Goal: Task Accomplishment & Management: Complete application form

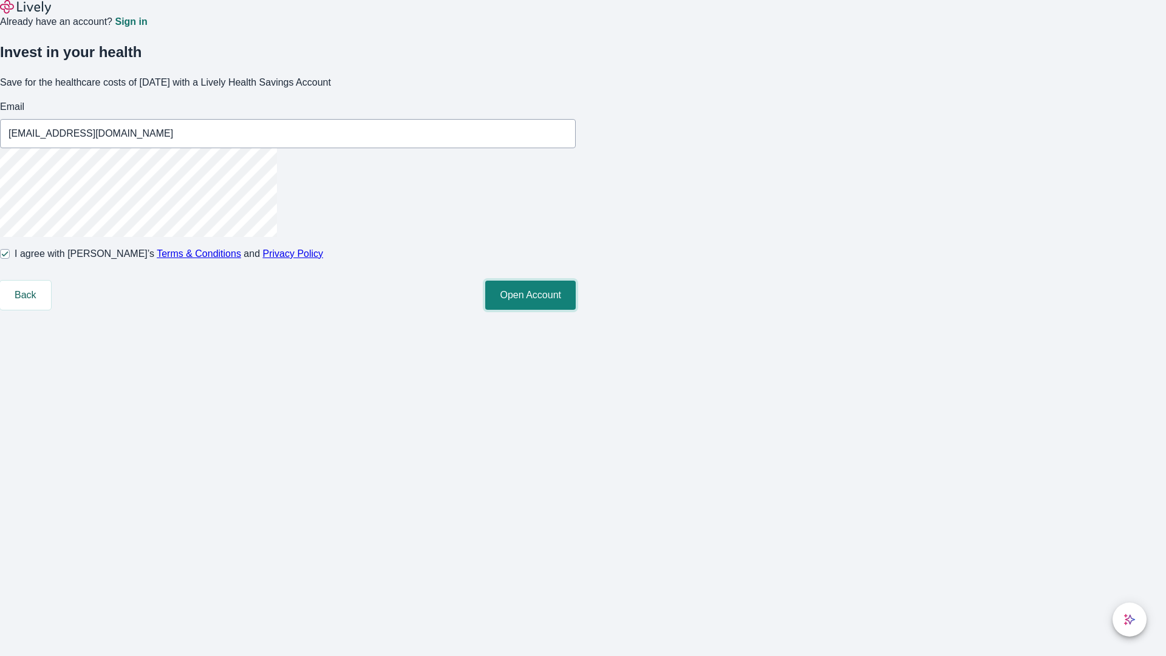
click at [576, 310] on button "Open Account" at bounding box center [530, 295] width 90 height 29
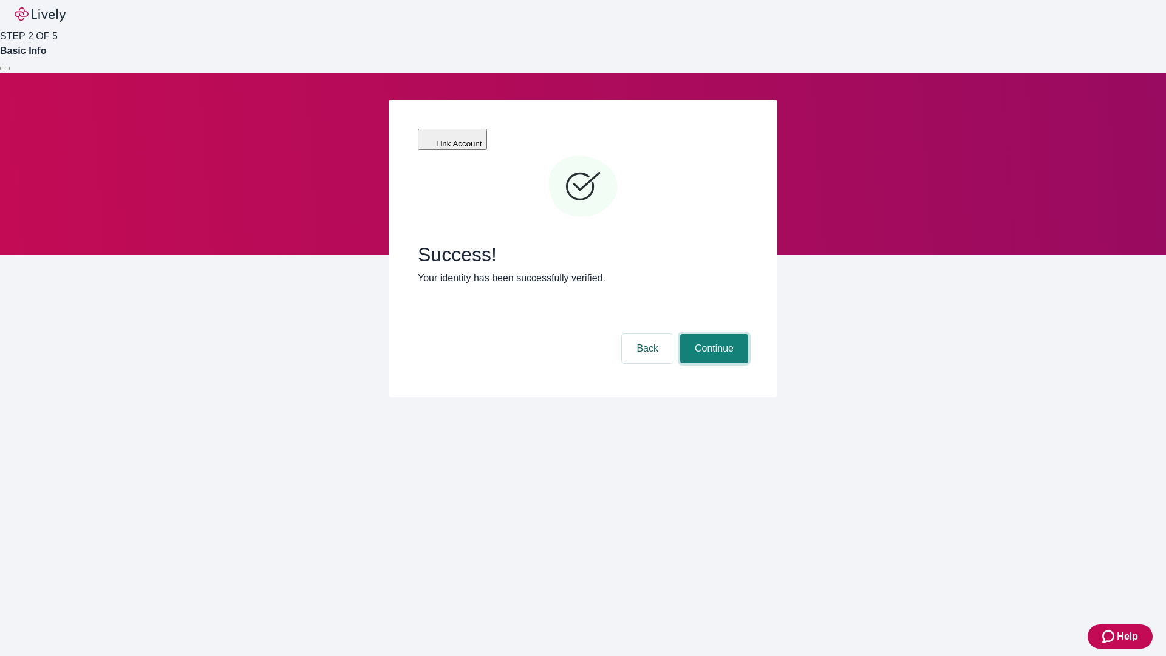
click at [712, 334] on button "Continue" at bounding box center [714, 348] width 68 height 29
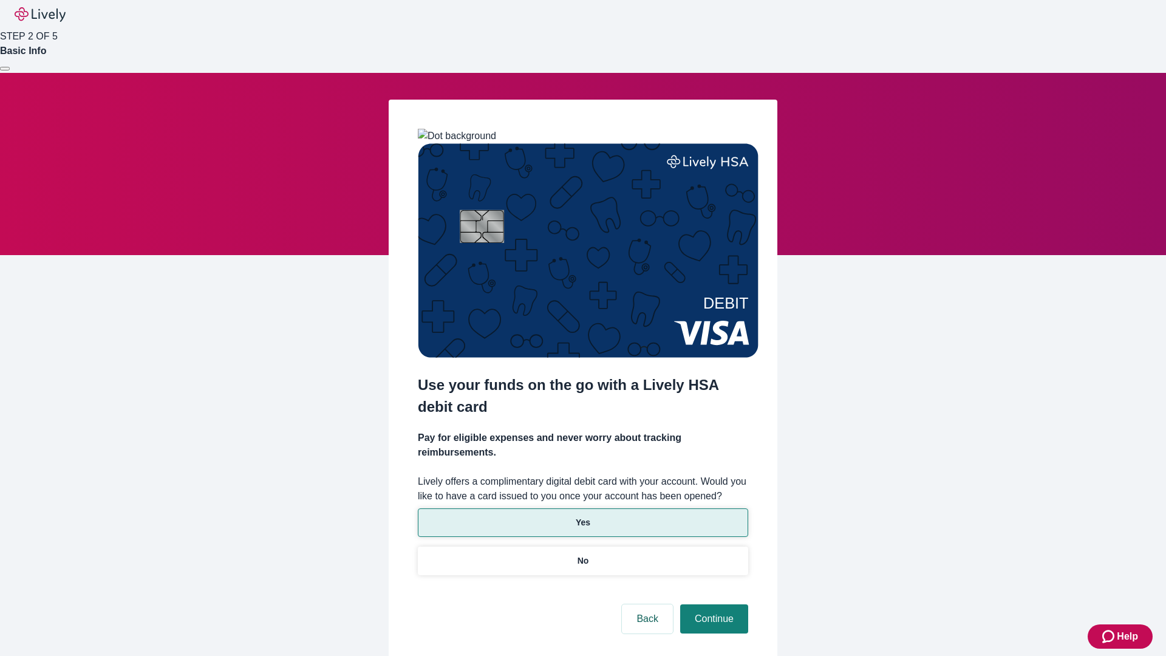
click at [582, 516] on p "Yes" at bounding box center [583, 522] width 15 height 13
click at [712, 604] on button "Continue" at bounding box center [714, 618] width 68 height 29
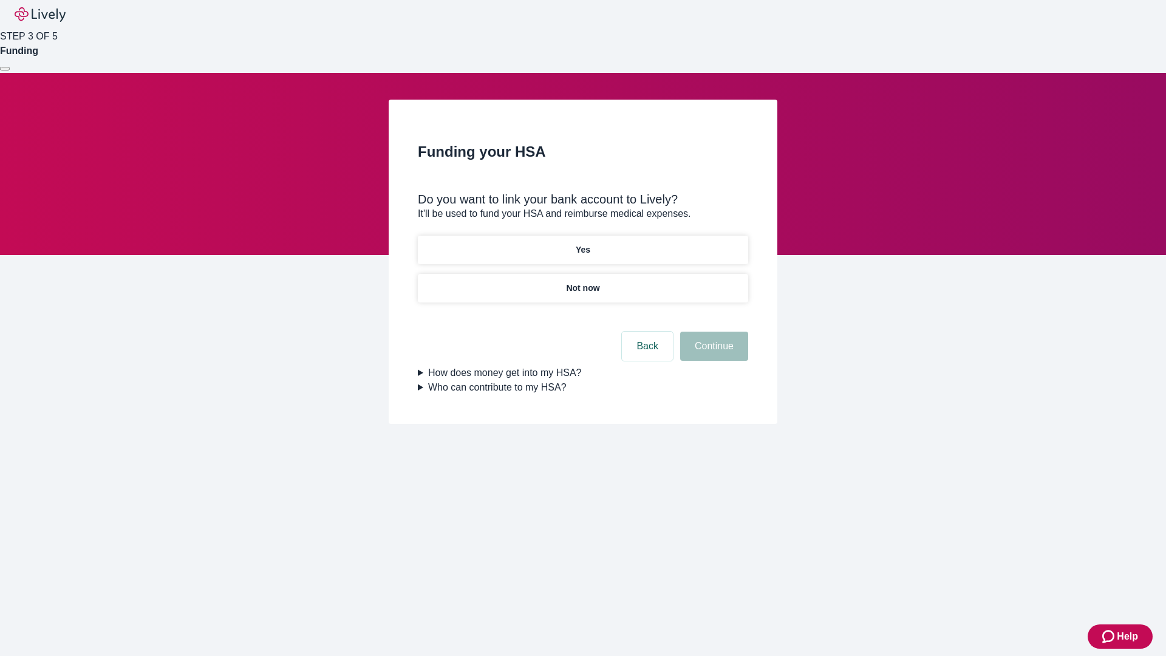
click at [582, 244] on p "Yes" at bounding box center [583, 250] width 15 height 13
click at [712, 332] on button "Continue" at bounding box center [714, 346] width 68 height 29
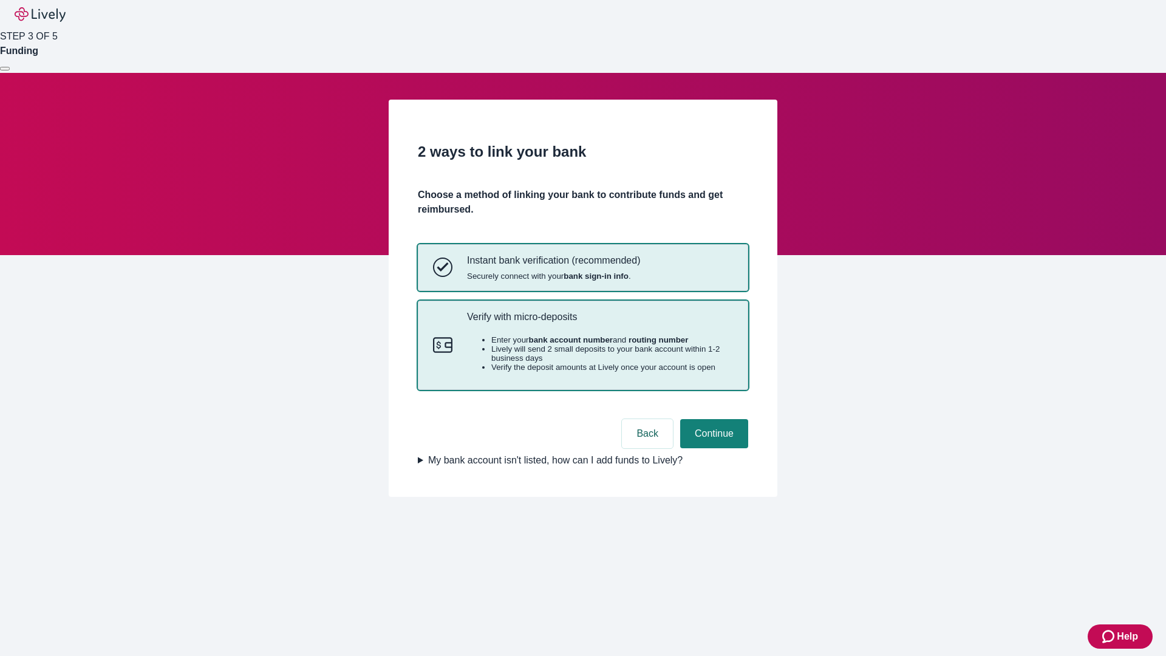
click at [599, 322] on p "Verify with micro-deposits" at bounding box center [600, 317] width 266 height 12
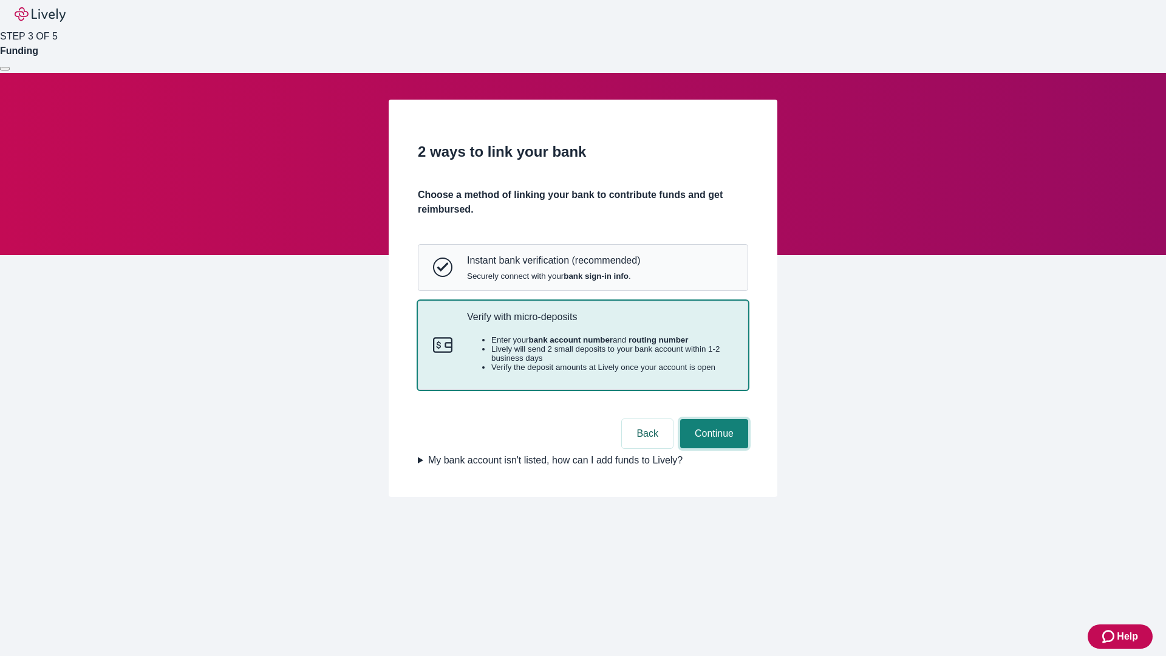
click at [712, 448] on button "Continue" at bounding box center [714, 433] width 68 height 29
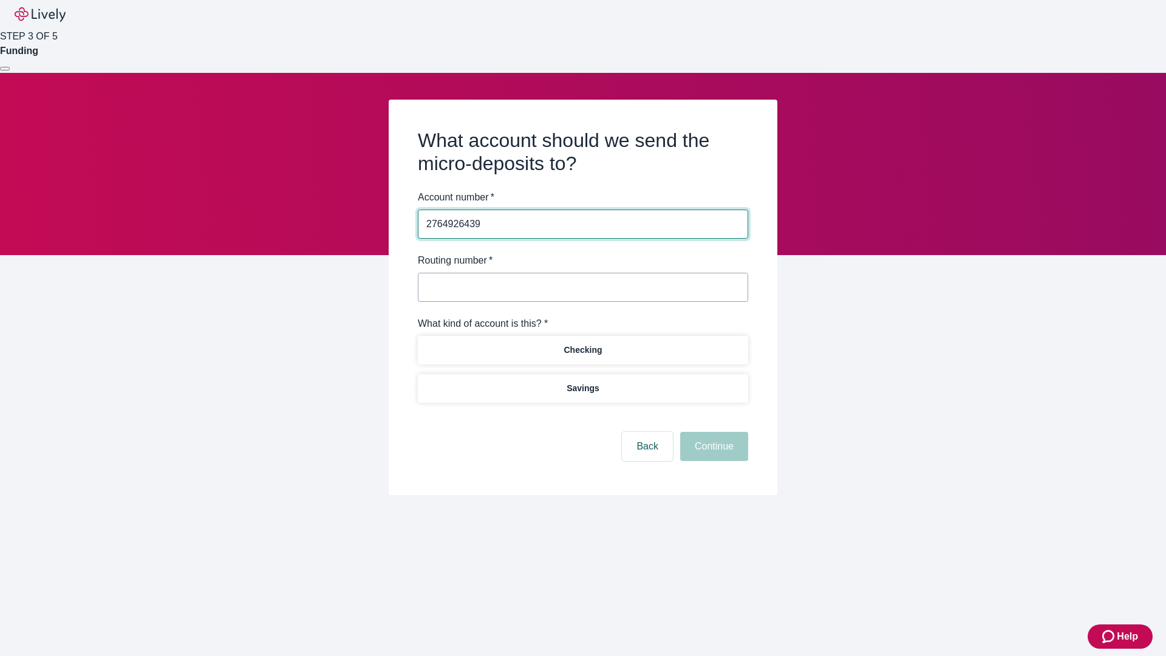
type input "2764926439"
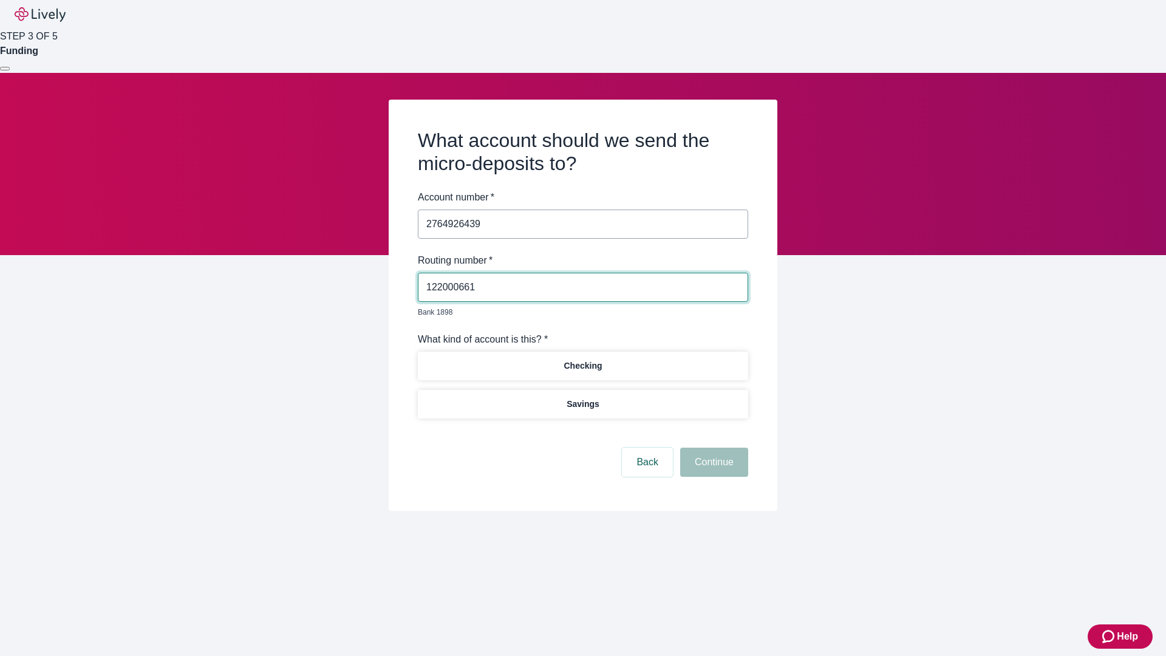
type input "122000661"
click at [582, 360] on p "Checking" at bounding box center [583, 366] width 38 height 13
click at [712, 448] on button "Continue" at bounding box center [714, 462] width 68 height 29
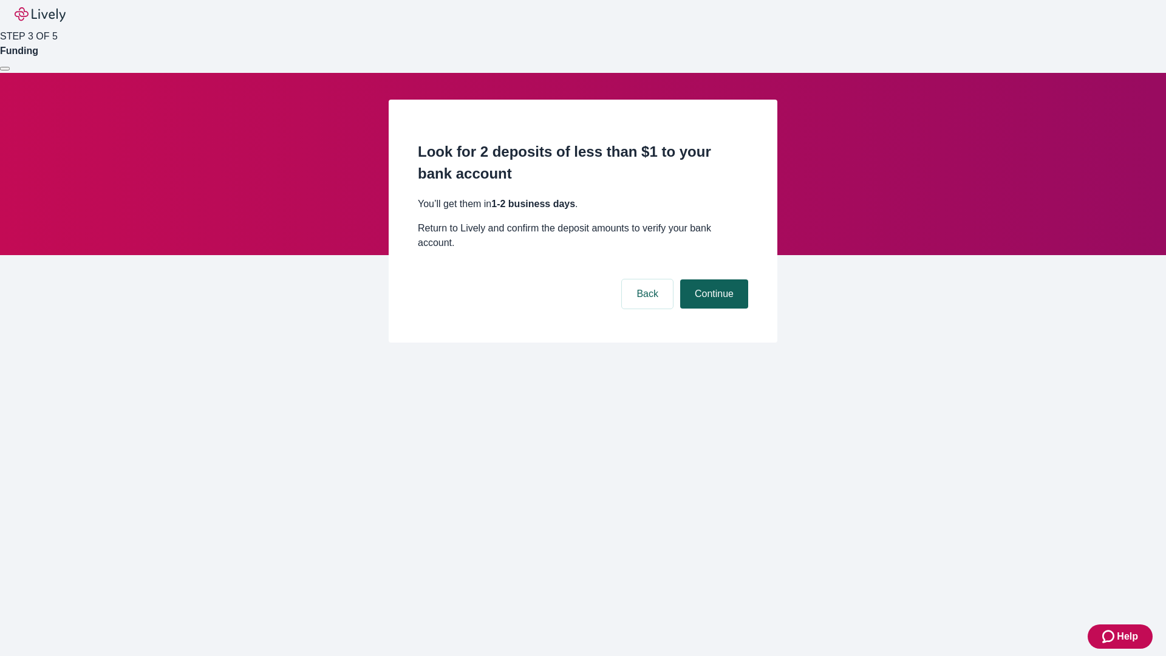
click at [712, 279] on button "Continue" at bounding box center [714, 293] width 68 height 29
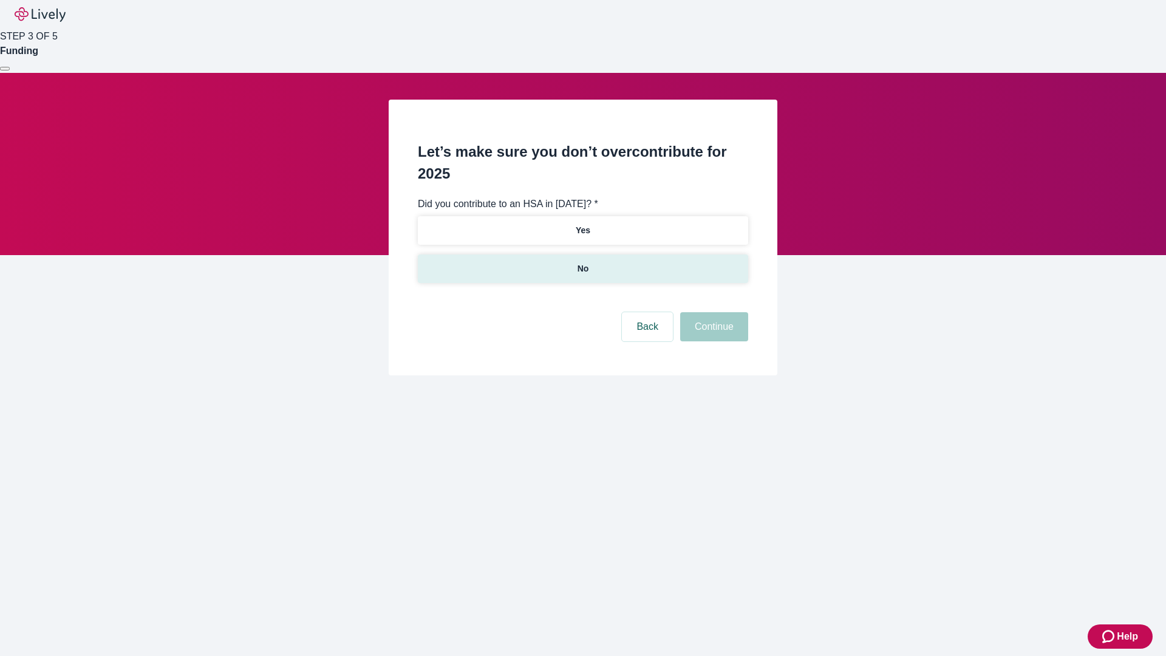
click at [582, 262] on p "No" at bounding box center [584, 268] width 12 height 13
click at [712, 312] on button "Continue" at bounding box center [714, 326] width 68 height 29
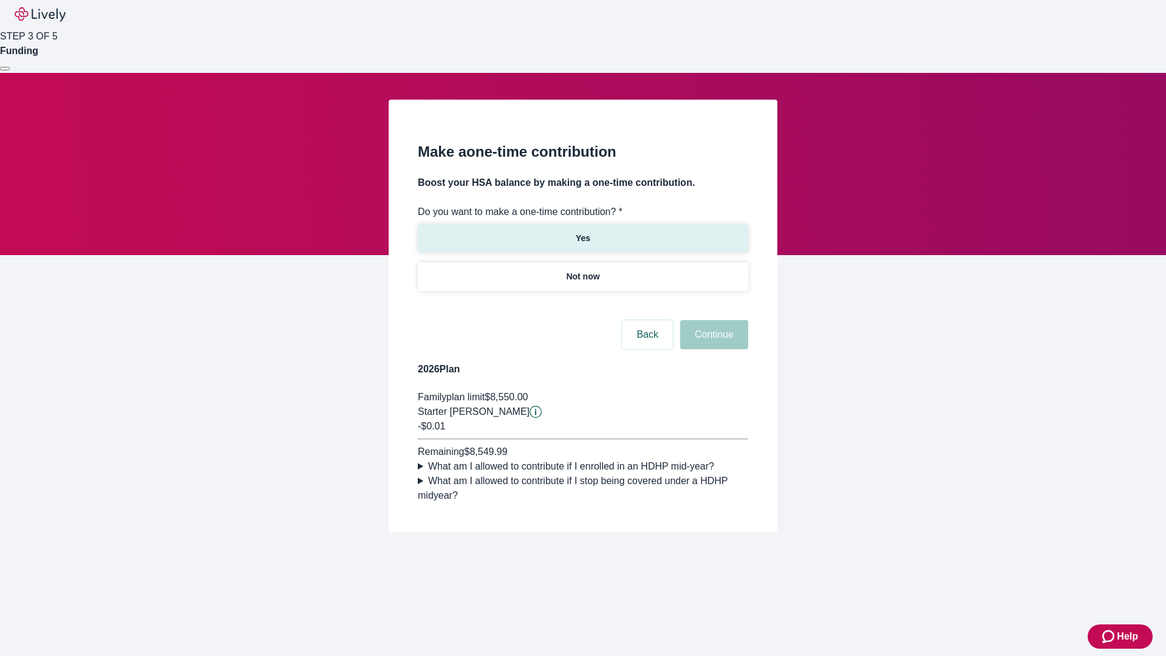
click at [582, 232] on p "Yes" at bounding box center [583, 238] width 15 height 13
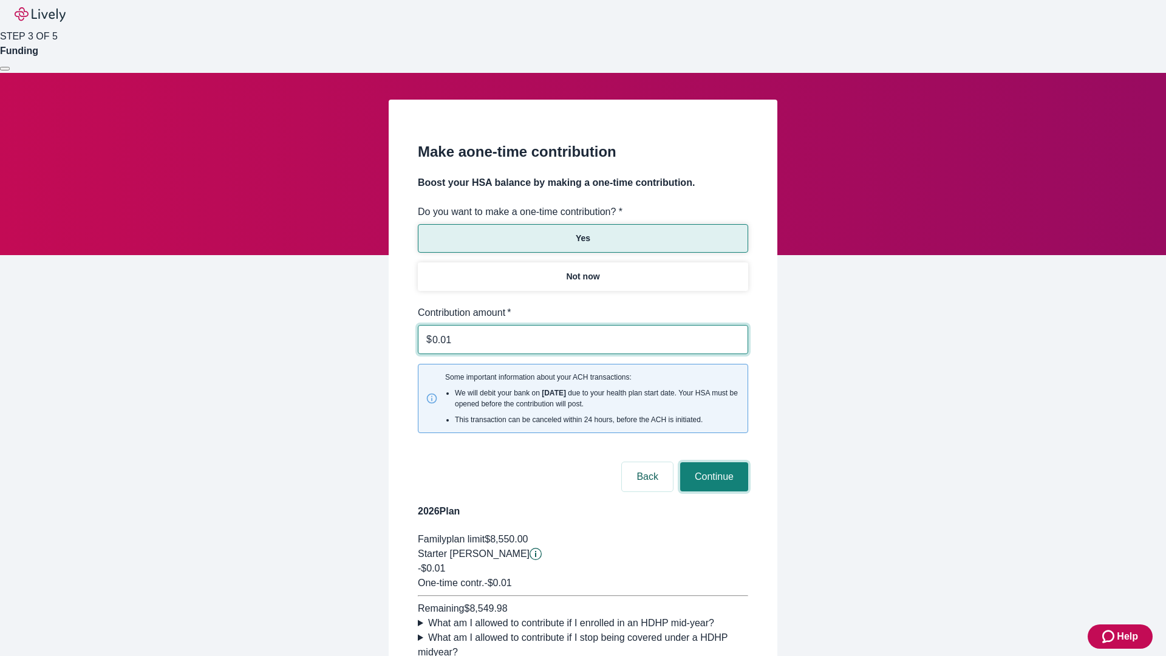
click at [712, 462] on button "Continue" at bounding box center [714, 476] width 68 height 29
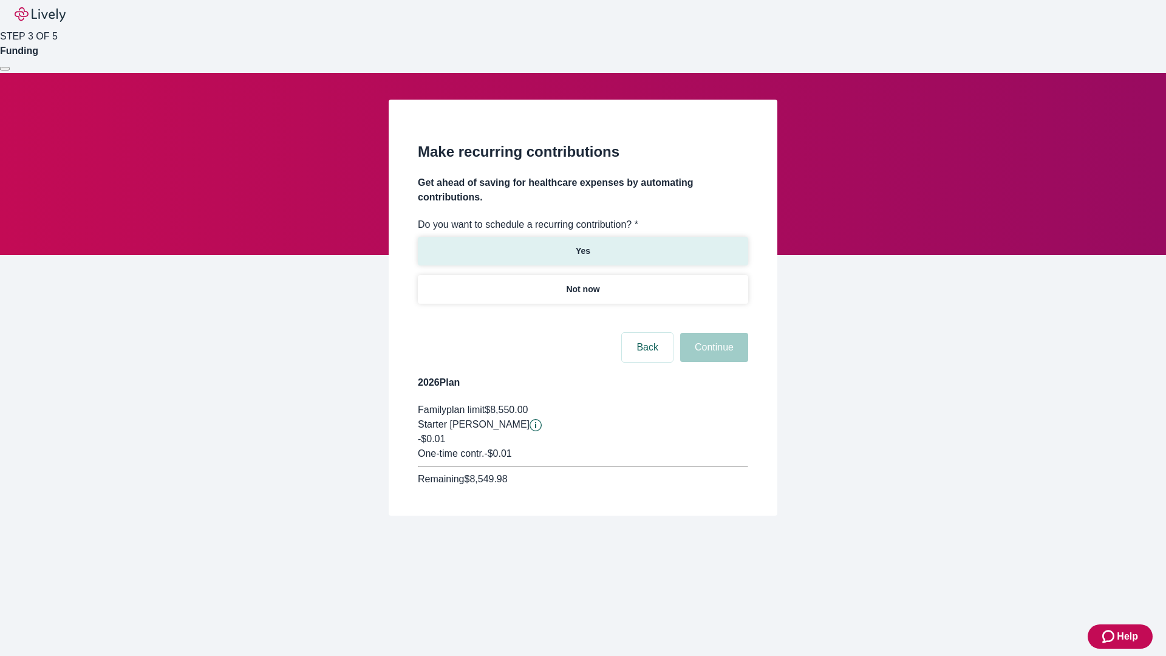
click at [582, 245] on p "Yes" at bounding box center [583, 251] width 15 height 13
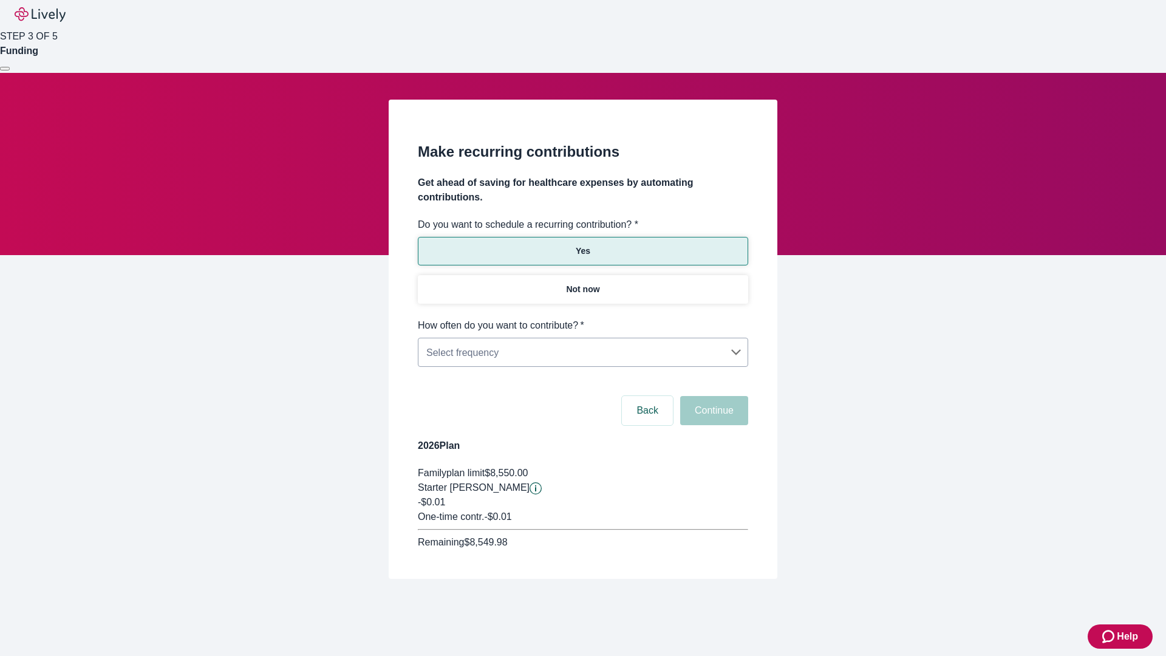
click at [582, 318] on body "Help STEP 3 OF 5 Funding Make recurring contributions Get ahead of saving for h…" at bounding box center [583, 318] width 1166 height 637
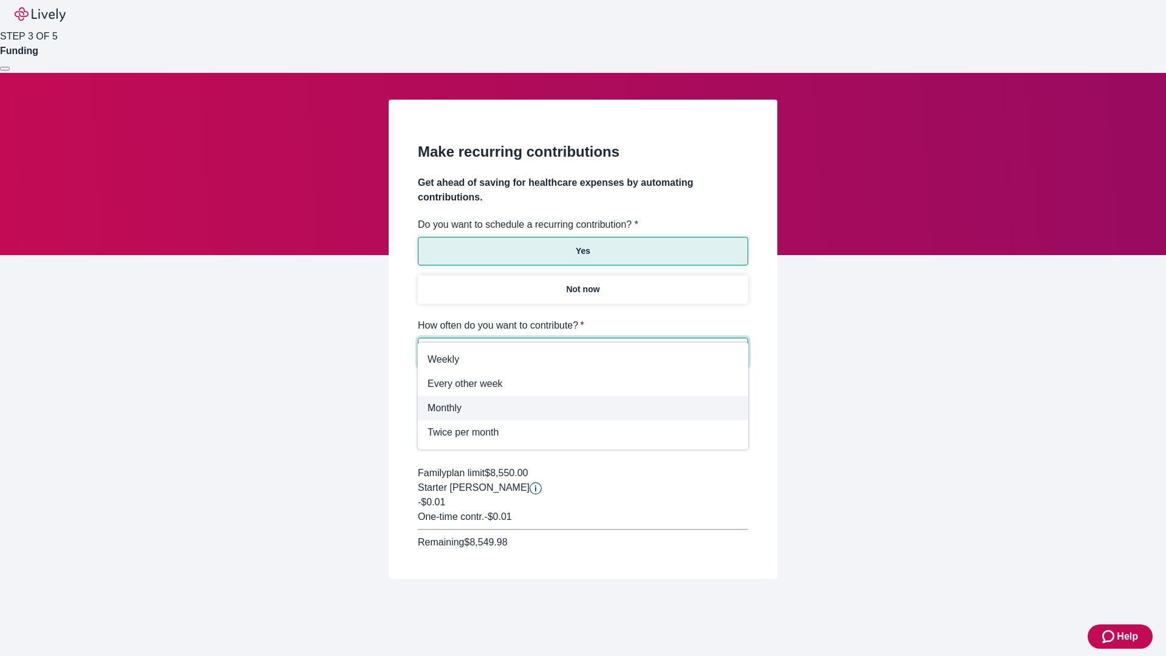
click at [583, 408] on span "Monthly" at bounding box center [583, 408] width 311 height 15
type input "Monthly"
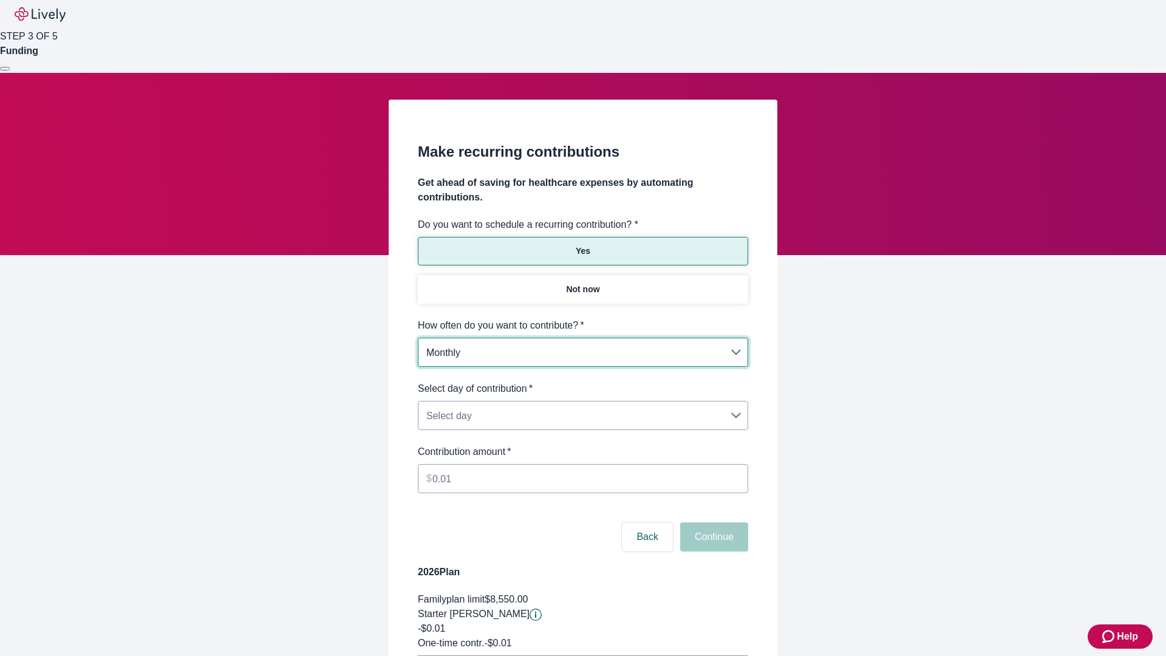
click at [582, 381] on body "Help STEP 3 OF 5 Funding Make recurring contributions Get ahead of saving for h…" at bounding box center [583, 381] width 1166 height 763
type input "Monthly15th"
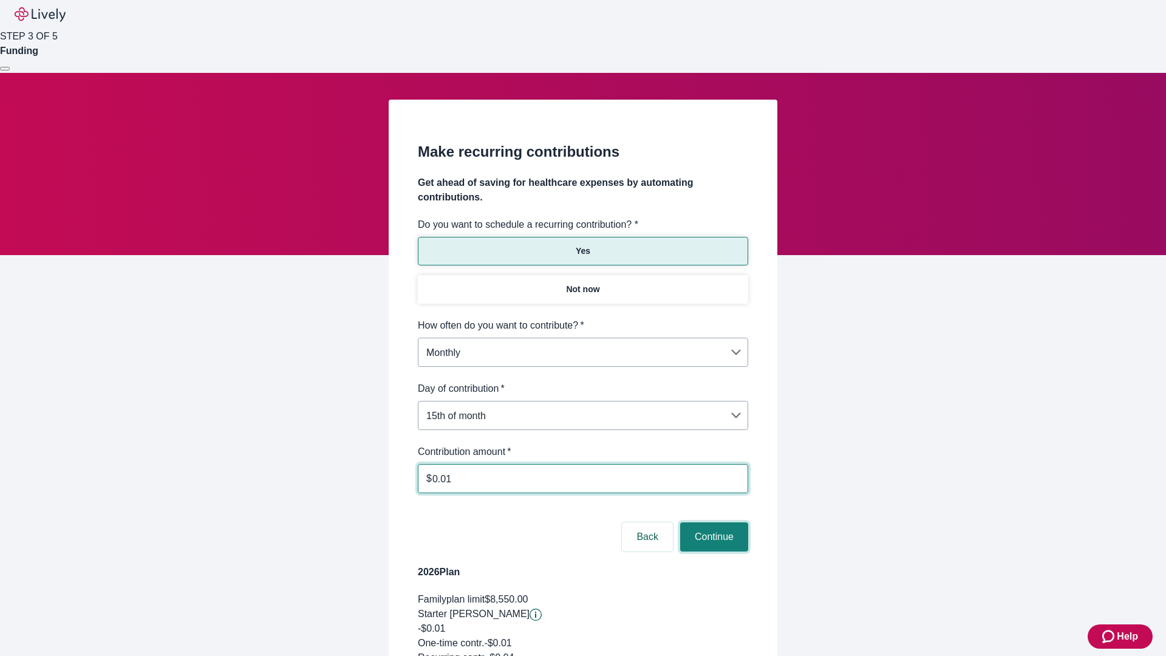
click at [712, 522] on button "Continue" at bounding box center [714, 536] width 68 height 29
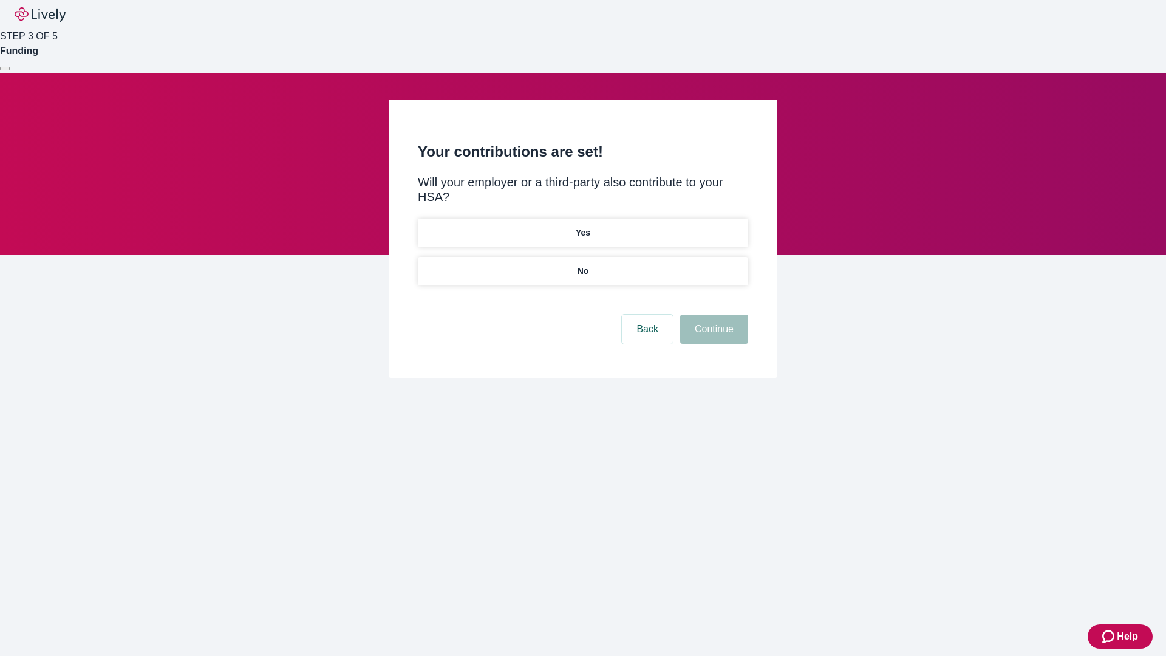
click at [582, 227] on p "Yes" at bounding box center [583, 233] width 15 height 13
click at [712, 315] on button "Continue" at bounding box center [714, 329] width 68 height 29
